Goal: Information Seeking & Learning: Learn about a topic

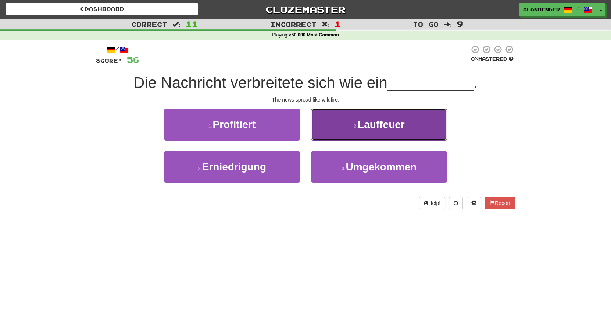
click at [367, 129] on span "Lauffeuer" at bounding box center [380, 124] width 47 height 11
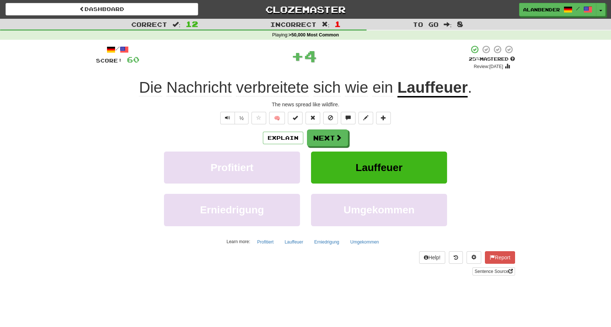
click at [415, 91] on u "Lauffeuer" at bounding box center [432, 88] width 70 height 19
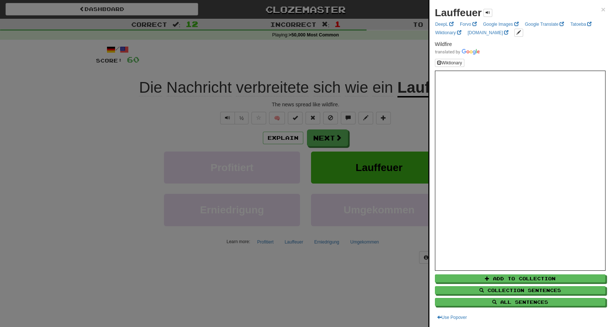
click at [395, 55] on div at bounding box center [305, 163] width 611 height 327
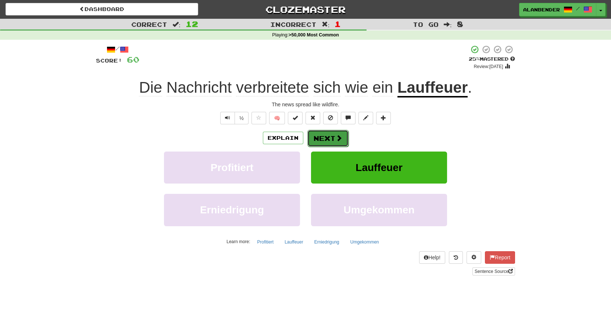
click at [336, 139] on span at bounding box center [338, 137] width 7 height 7
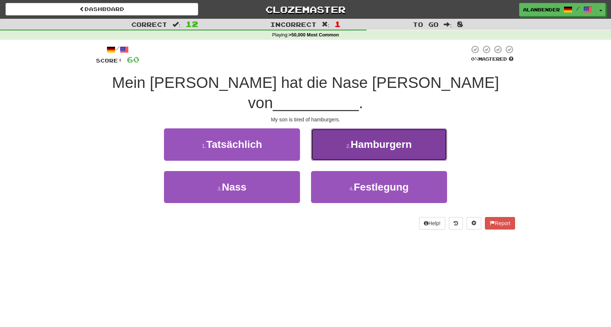
click at [377, 139] on span "Hamburgern" at bounding box center [381, 144] width 61 height 11
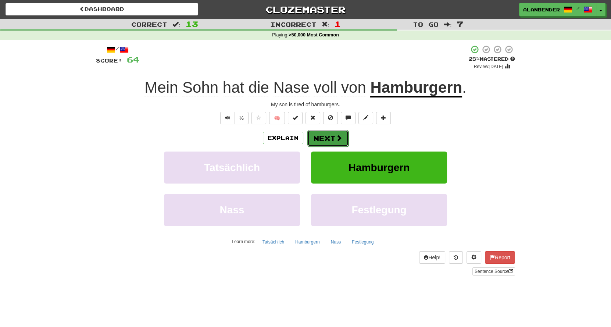
click at [326, 136] on button "Next" at bounding box center [327, 138] width 41 height 17
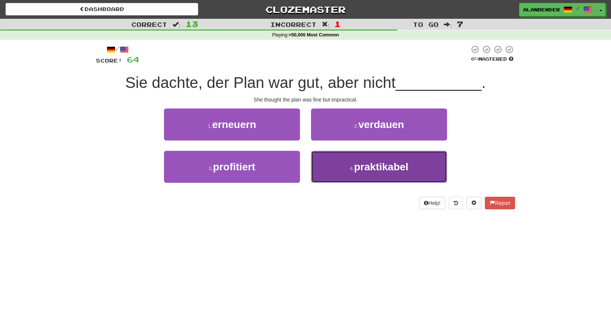
click at [372, 167] on span "praktikabel" at bounding box center [381, 166] width 54 height 11
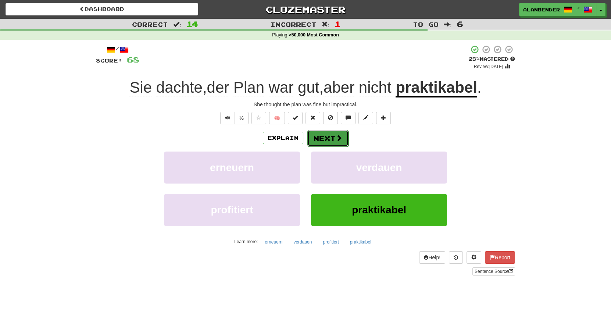
click at [320, 138] on button "Next" at bounding box center [327, 138] width 41 height 17
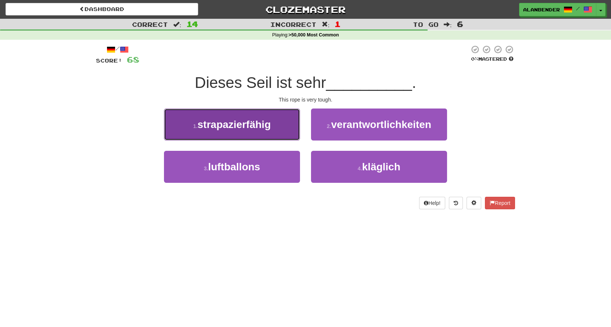
click at [265, 131] on button "1 . strapazierfähig" at bounding box center [232, 124] width 136 height 32
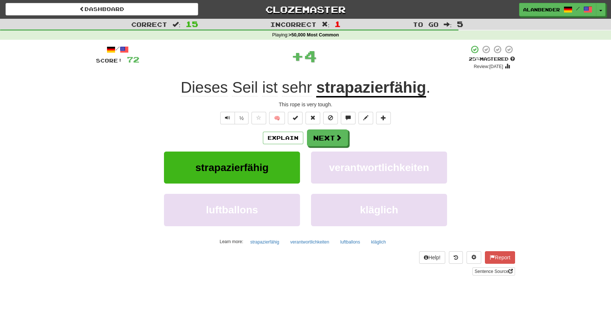
click at [344, 90] on u "strapazierfähig" at bounding box center [371, 88] width 110 height 19
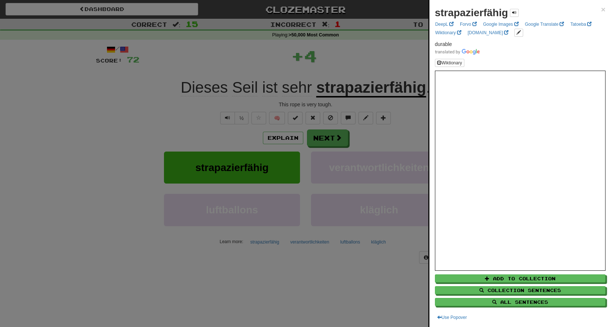
click at [345, 55] on div at bounding box center [305, 163] width 611 height 327
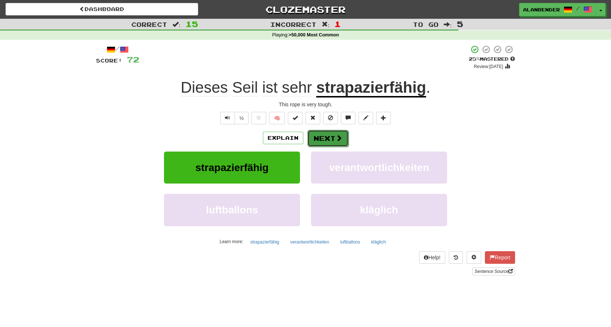
click at [334, 140] on button "Next" at bounding box center [327, 138] width 41 height 17
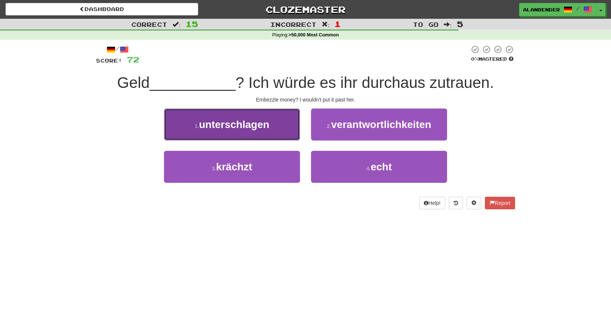
click at [269, 128] on span "unterschlagen" at bounding box center [234, 124] width 70 height 11
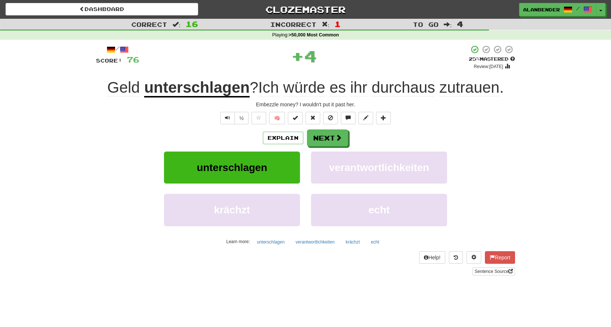
click at [213, 89] on u "unterschlagen" at bounding box center [196, 88] width 105 height 19
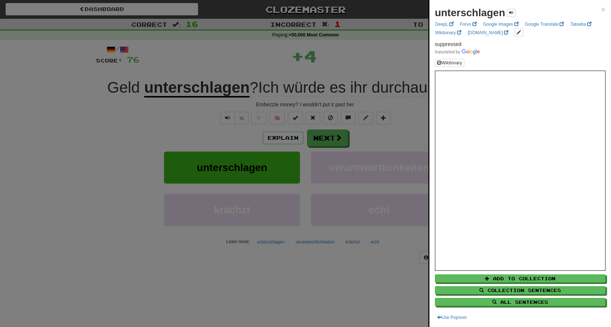
click at [212, 70] on div at bounding box center [305, 163] width 611 height 327
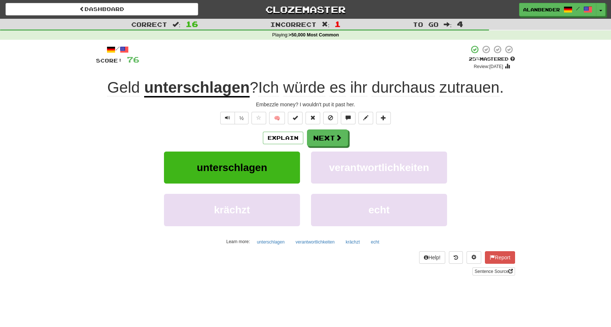
click at [211, 88] on u "unterschlagen" at bounding box center [196, 88] width 105 height 19
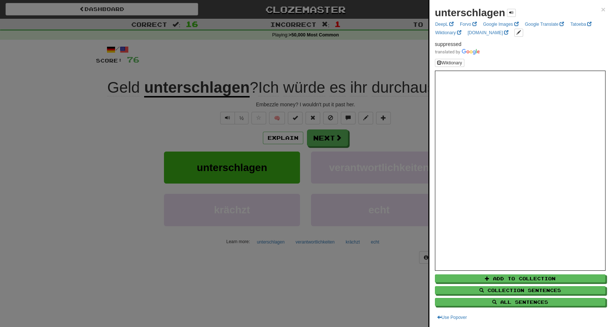
click at [379, 69] on div at bounding box center [305, 163] width 611 height 327
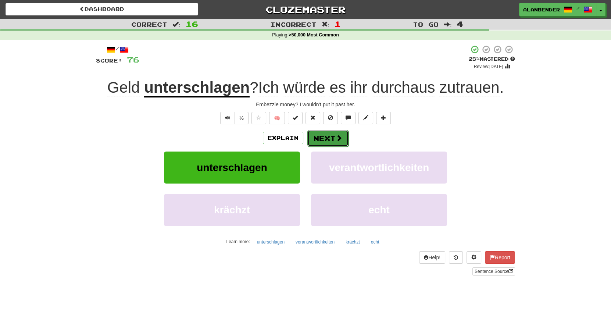
click at [327, 137] on button "Next" at bounding box center [327, 138] width 41 height 17
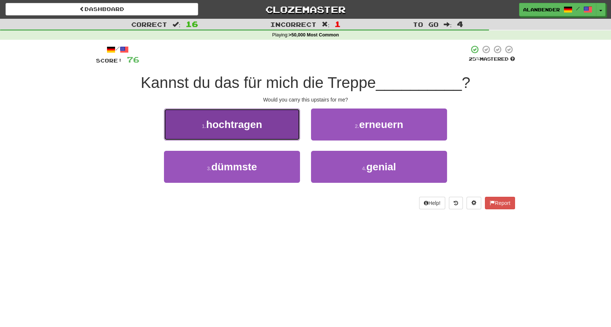
click at [234, 124] on span "hochtragen" at bounding box center [234, 124] width 56 height 11
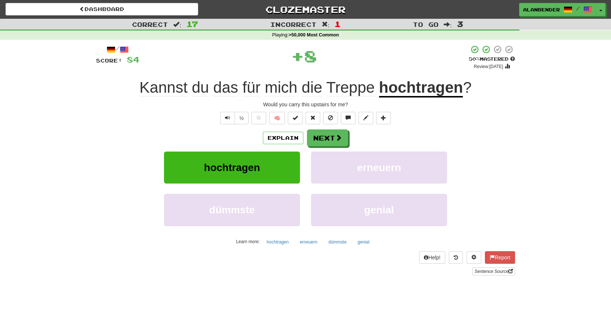
click at [405, 89] on u "hochtragen" at bounding box center [421, 88] width 84 height 19
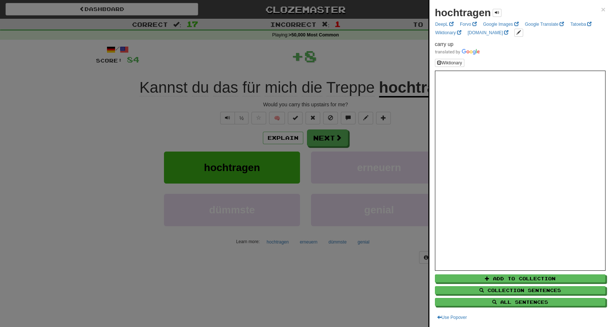
click at [388, 60] on div at bounding box center [305, 163] width 611 height 327
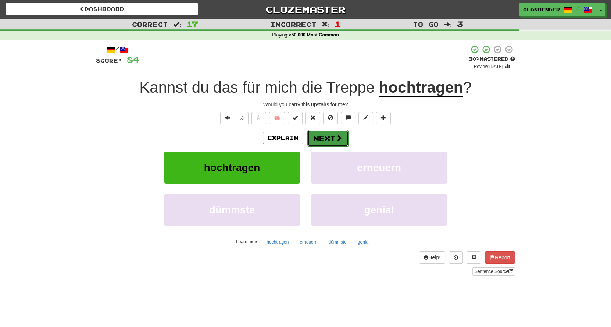
click at [324, 137] on button "Next" at bounding box center [327, 138] width 41 height 17
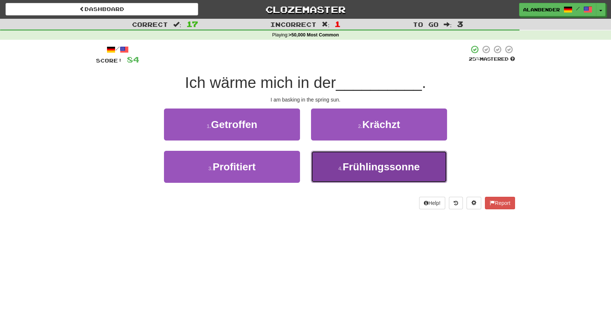
click at [362, 171] on span "Frühlingssonne" at bounding box center [380, 166] width 77 height 11
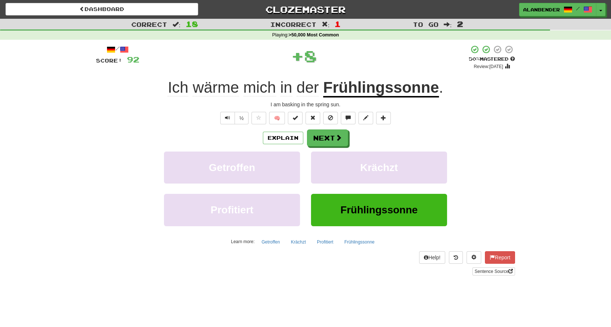
click at [353, 88] on u "Frühlingssonne" at bounding box center [381, 88] width 116 height 19
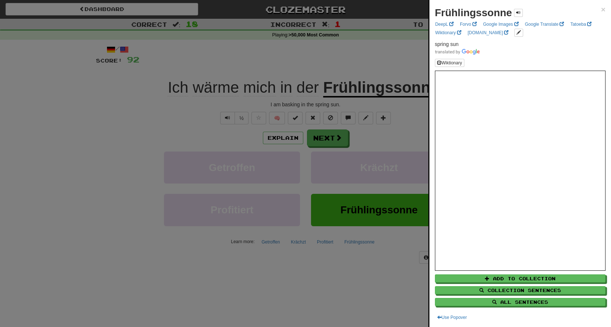
click at [357, 54] on div at bounding box center [305, 163] width 611 height 327
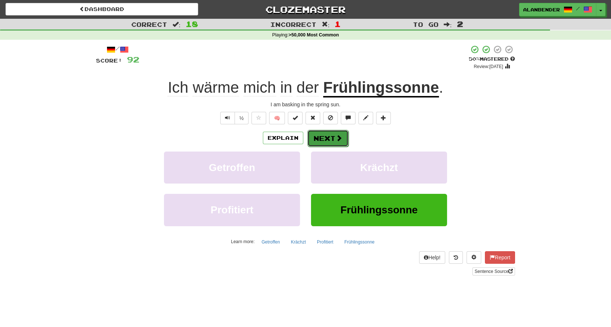
click at [325, 139] on button "Next" at bounding box center [327, 138] width 41 height 17
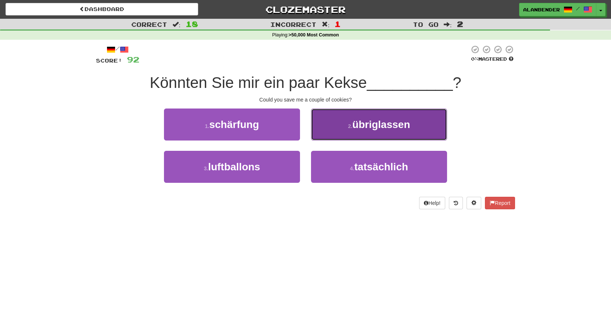
click at [383, 121] on span "übriglassen" at bounding box center [381, 124] width 58 height 11
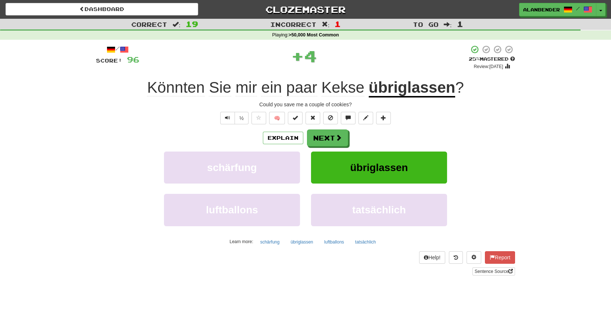
click at [409, 89] on u "übriglassen" at bounding box center [412, 88] width 87 height 19
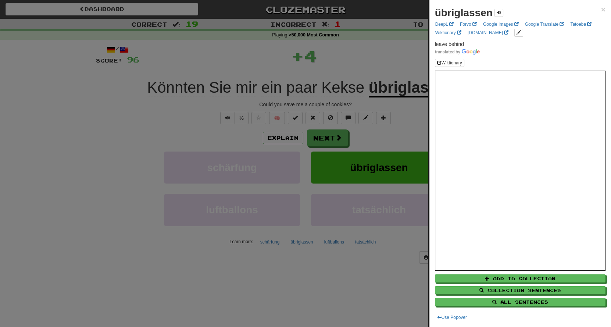
click at [381, 48] on div at bounding box center [305, 163] width 611 height 327
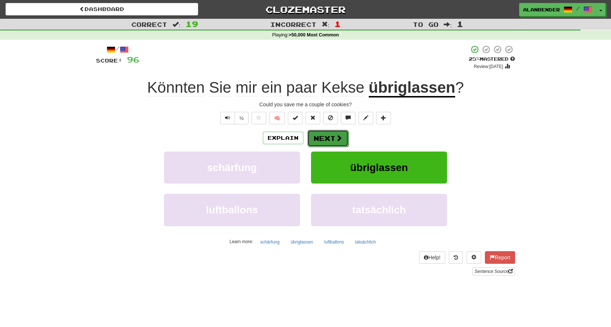
click at [333, 140] on button "Next" at bounding box center [327, 138] width 41 height 17
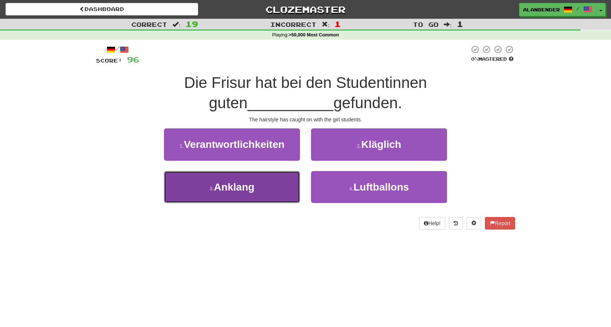
click at [238, 184] on span "Anklang" at bounding box center [234, 186] width 40 height 11
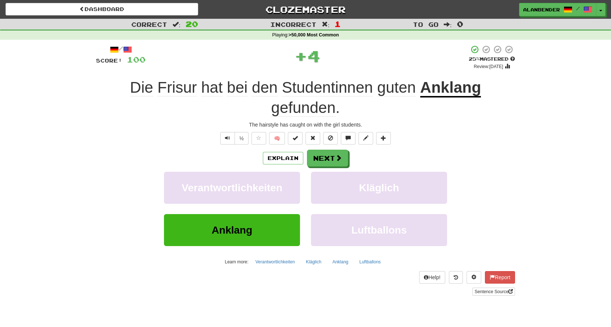
click at [440, 90] on u "Anklang" at bounding box center [450, 88] width 61 height 19
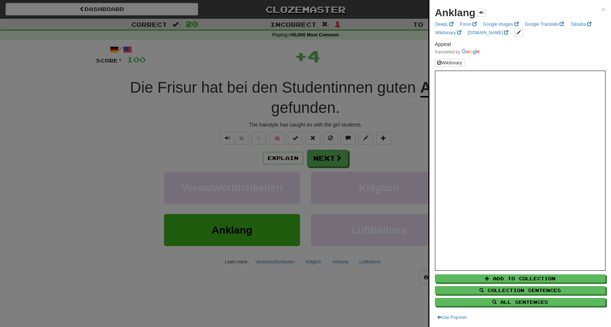
click at [364, 45] on div at bounding box center [305, 163] width 611 height 327
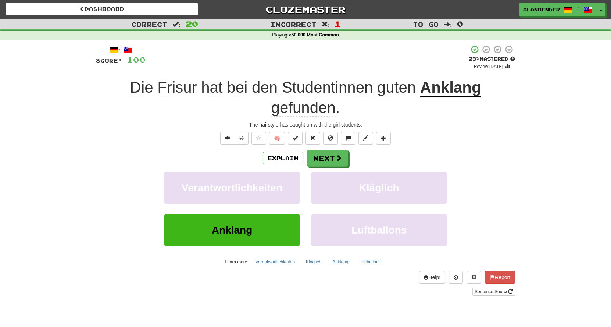
click at [457, 93] on u "Anklang" at bounding box center [450, 88] width 61 height 19
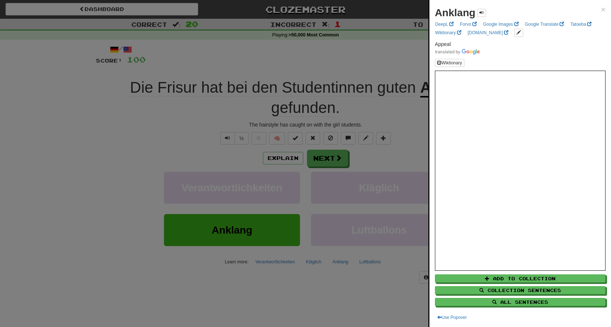
click at [317, 54] on div at bounding box center [305, 163] width 611 height 327
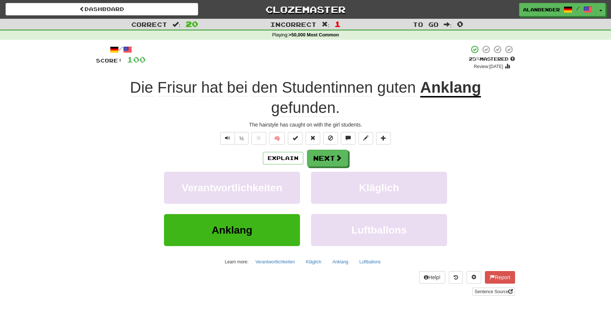
click at [463, 89] on u "Anklang" at bounding box center [450, 88] width 61 height 19
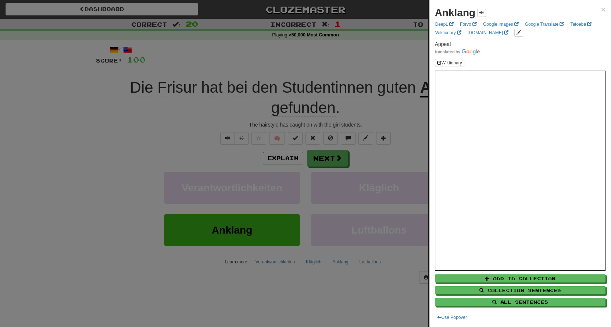
click at [346, 69] on div at bounding box center [305, 163] width 611 height 327
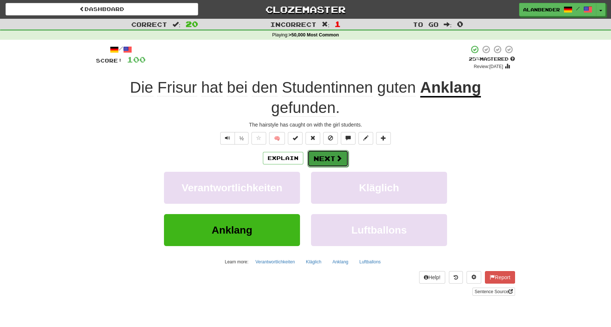
click at [338, 156] on span at bounding box center [338, 158] width 7 height 7
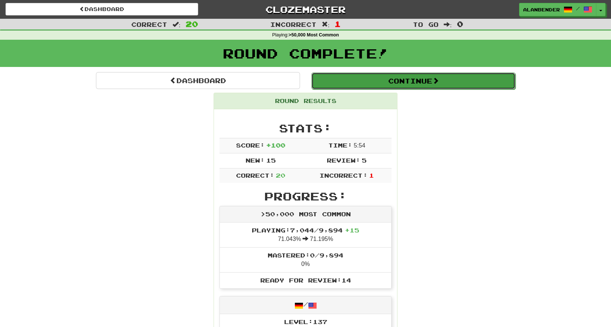
click at [423, 82] on button "Continue" at bounding box center [413, 80] width 204 height 17
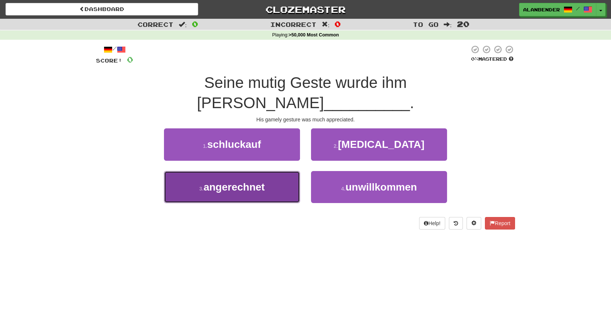
click at [252, 181] on span "angerechnet" at bounding box center [234, 186] width 61 height 11
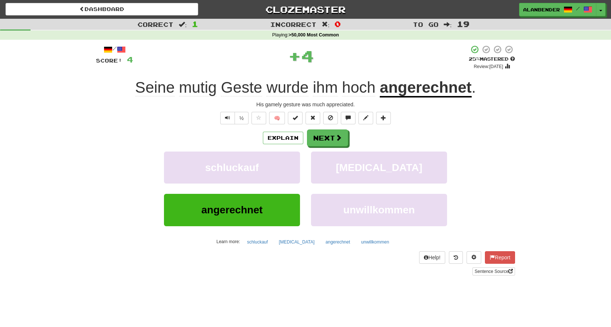
click at [407, 92] on u "angerechnet" at bounding box center [426, 88] width 92 height 19
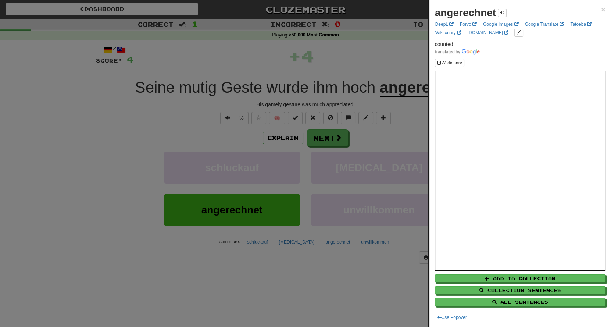
click at [401, 55] on div at bounding box center [305, 163] width 611 height 327
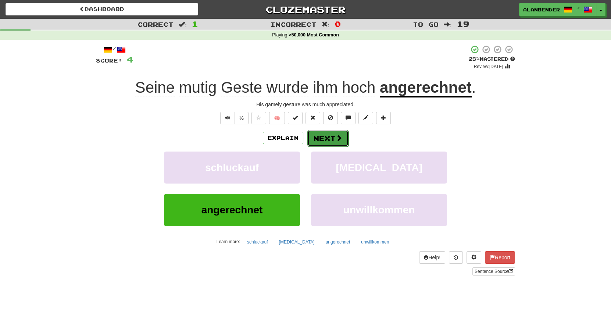
click at [330, 139] on button "Next" at bounding box center [327, 138] width 41 height 17
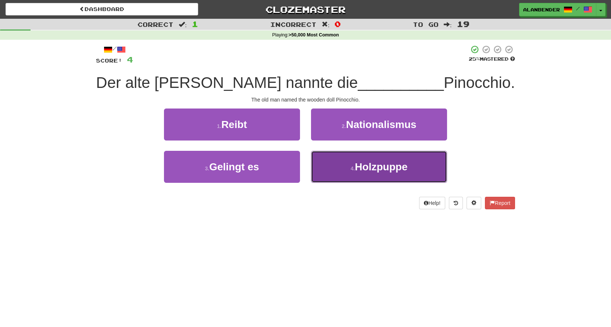
click at [380, 172] on span "Holzpuppe" at bounding box center [381, 166] width 53 height 11
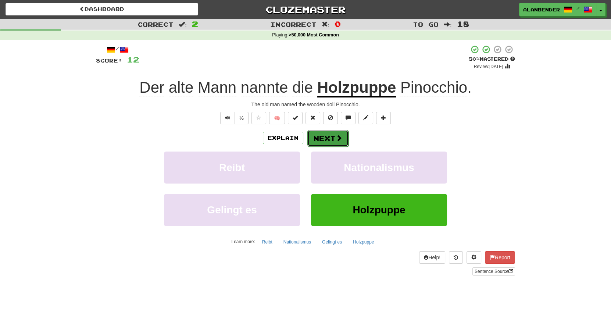
click at [321, 139] on button "Next" at bounding box center [327, 138] width 41 height 17
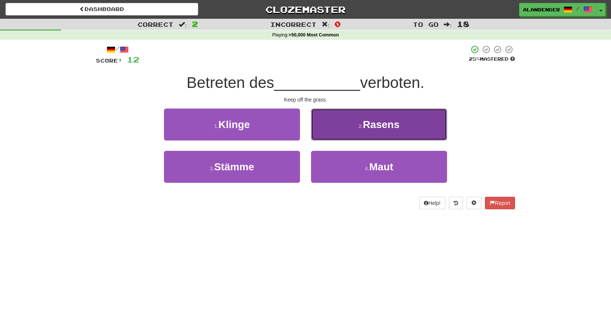
click at [394, 130] on span "Rasens" at bounding box center [381, 124] width 37 height 11
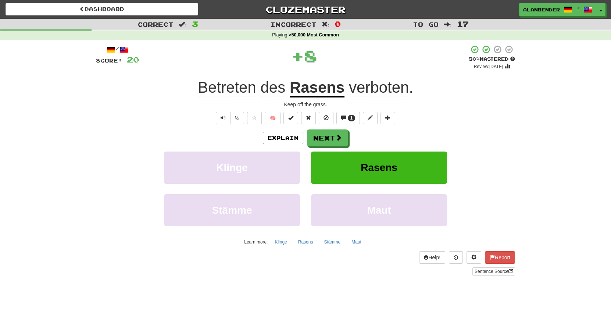
click at [260, 90] on span "Betreten" at bounding box center [272, 88] width 25 height 18
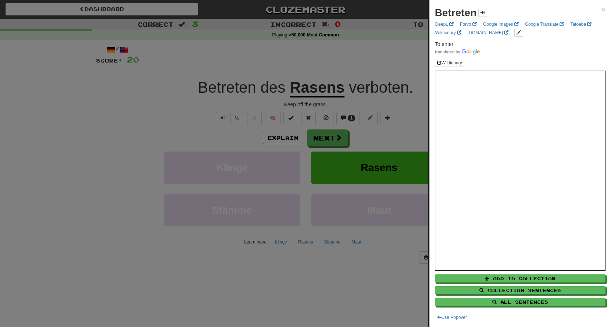
click at [248, 52] on div at bounding box center [305, 163] width 611 height 327
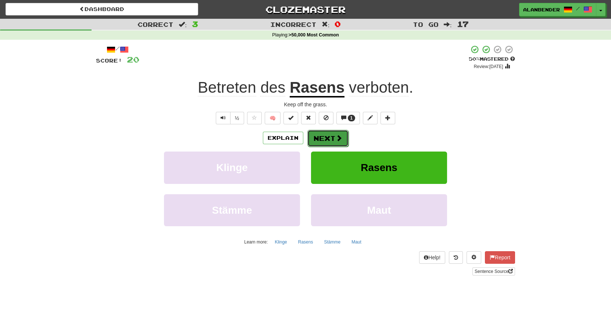
click at [320, 138] on button "Next" at bounding box center [327, 138] width 41 height 17
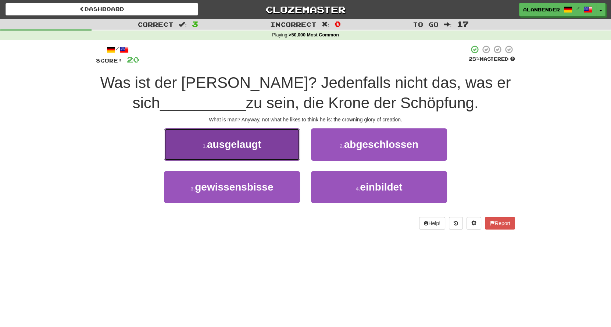
click at [239, 153] on button "1 . ausgelaugt" at bounding box center [232, 144] width 136 height 32
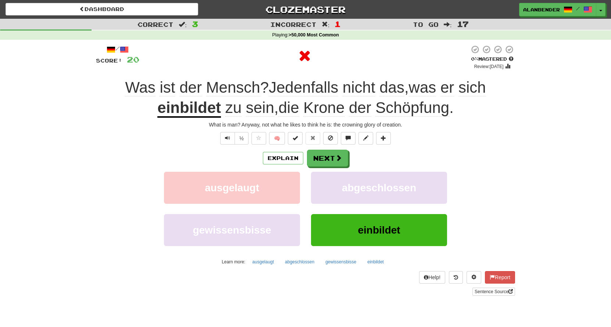
click at [194, 113] on u "einbildet" at bounding box center [189, 108] width 64 height 19
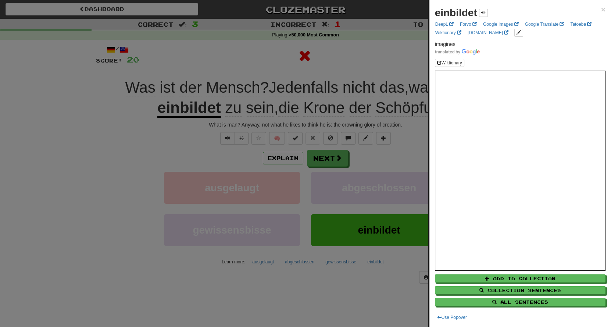
click at [219, 58] on div at bounding box center [305, 163] width 611 height 327
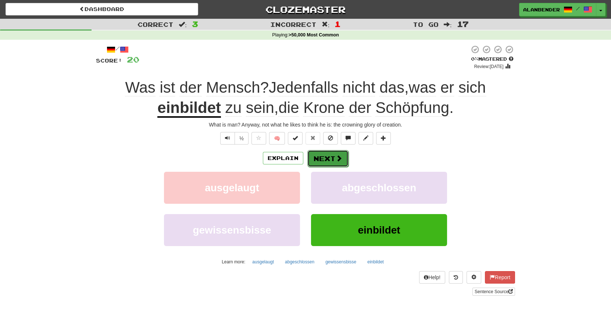
click at [329, 156] on button "Next" at bounding box center [327, 158] width 41 height 17
